Goal: Navigation & Orientation: Find specific page/section

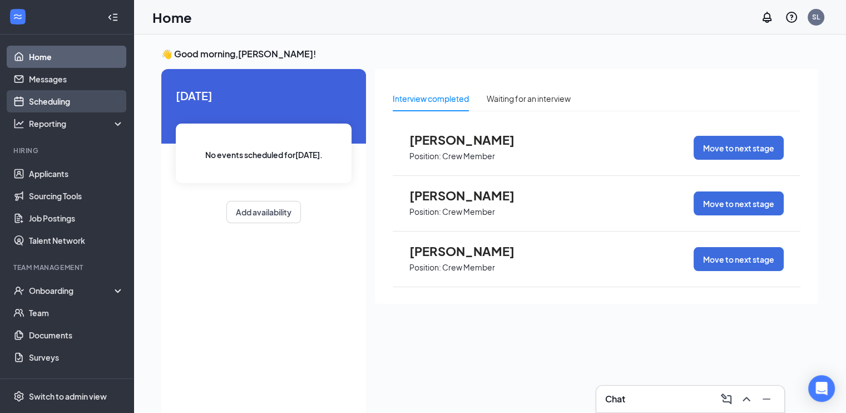
click at [42, 95] on link "Scheduling" at bounding box center [76, 101] width 95 height 22
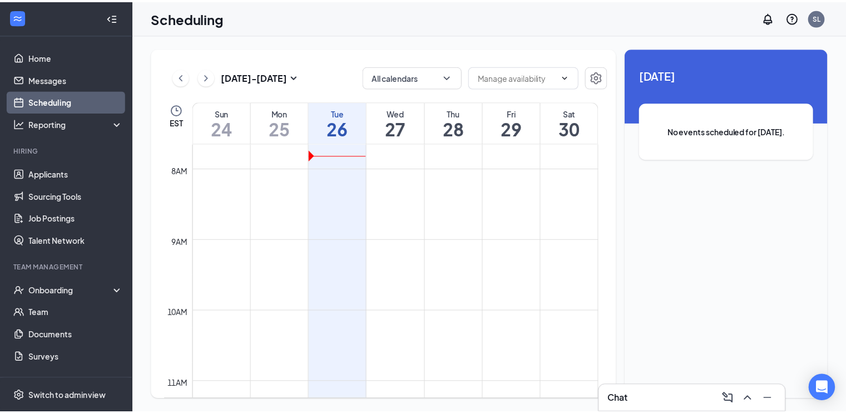
scroll to position [491, 0]
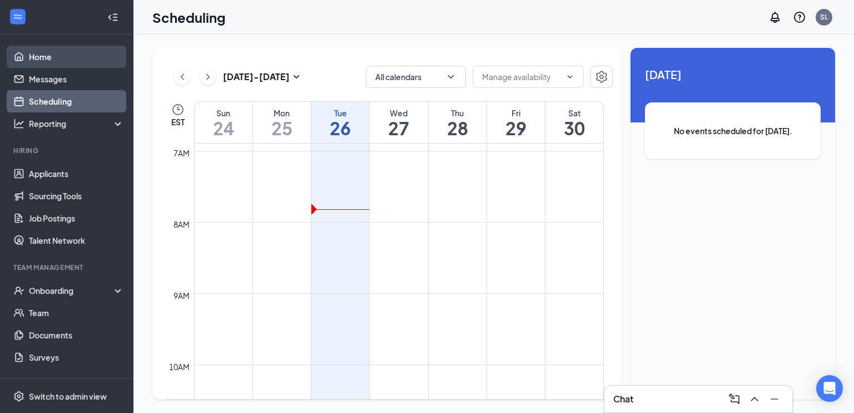
click at [33, 56] on link "Home" at bounding box center [76, 57] width 95 height 22
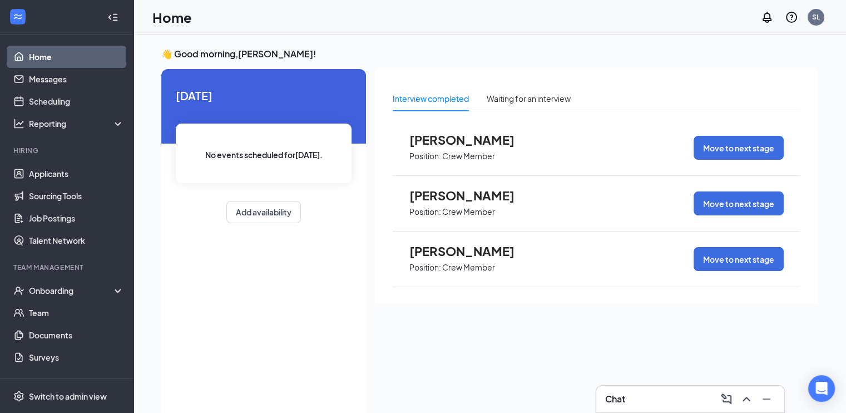
click at [658, 391] on div "Chat" at bounding box center [690, 399] width 170 height 18
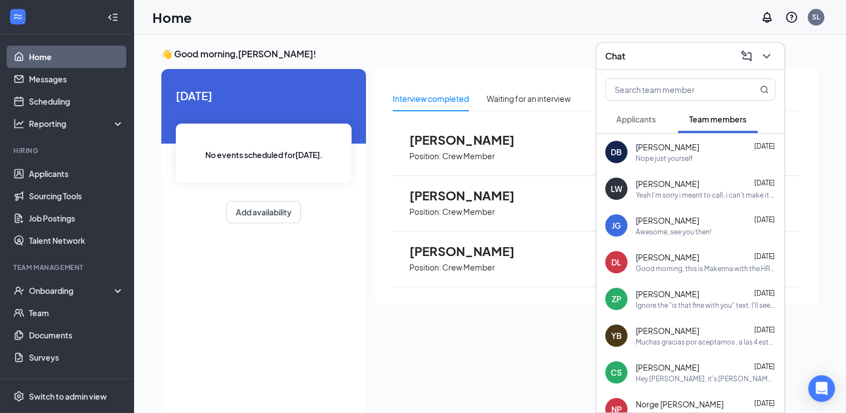
click at [648, 120] on span "Applicants" at bounding box center [635, 119] width 39 height 10
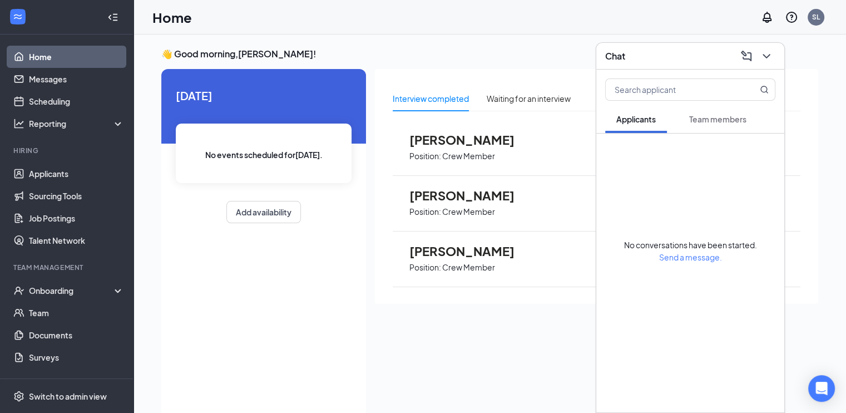
click at [726, 122] on span "Team members" at bounding box center [717, 119] width 57 height 10
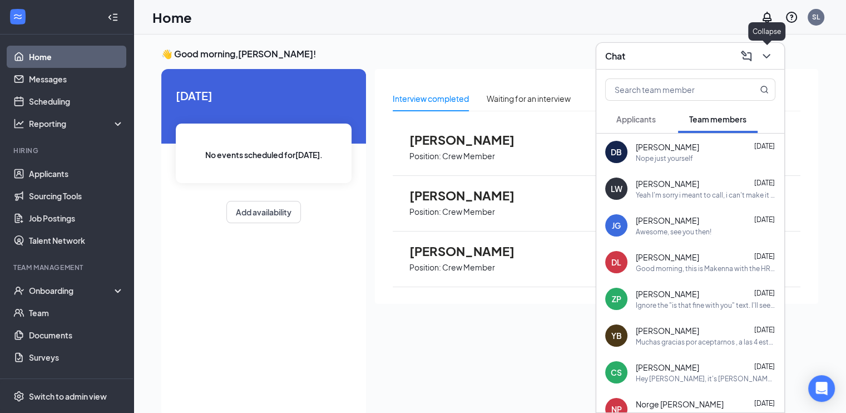
click at [769, 57] on icon "ChevronDown" at bounding box center [766, 55] width 13 height 13
